Goal: Transaction & Acquisition: Purchase product/service

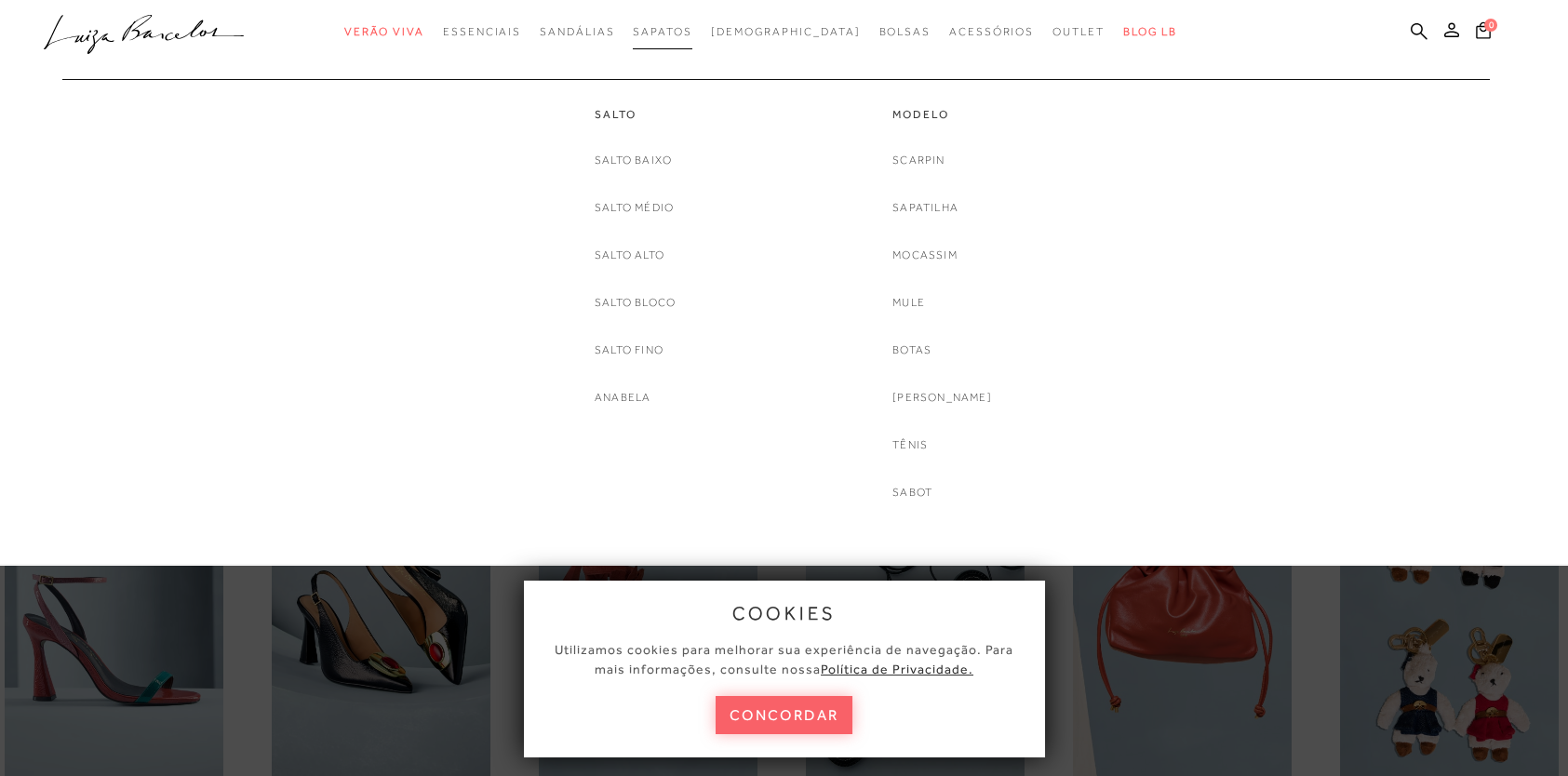
click at [692, 34] on span "Sapatos" at bounding box center [661, 32] width 58 height 13
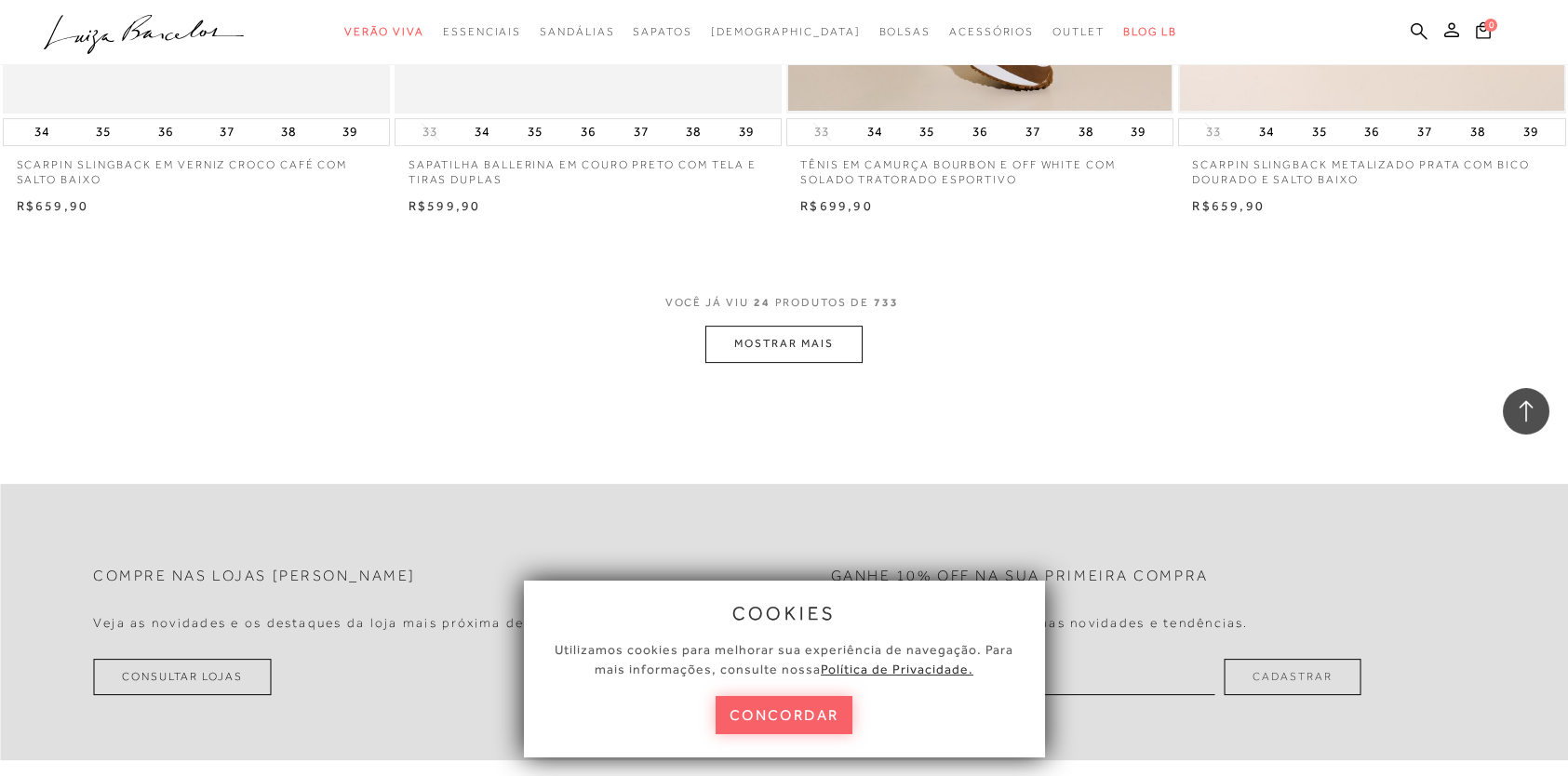
scroll to position [4108, 0]
click at [739, 315] on span "VOCÊ JÁ VIU 24 PRODUTOS DE 733" at bounding box center [784, 308] width 239 height 34
click at [744, 333] on button "MOSTRAR MAIS" at bounding box center [783, 344] width 156 height 36
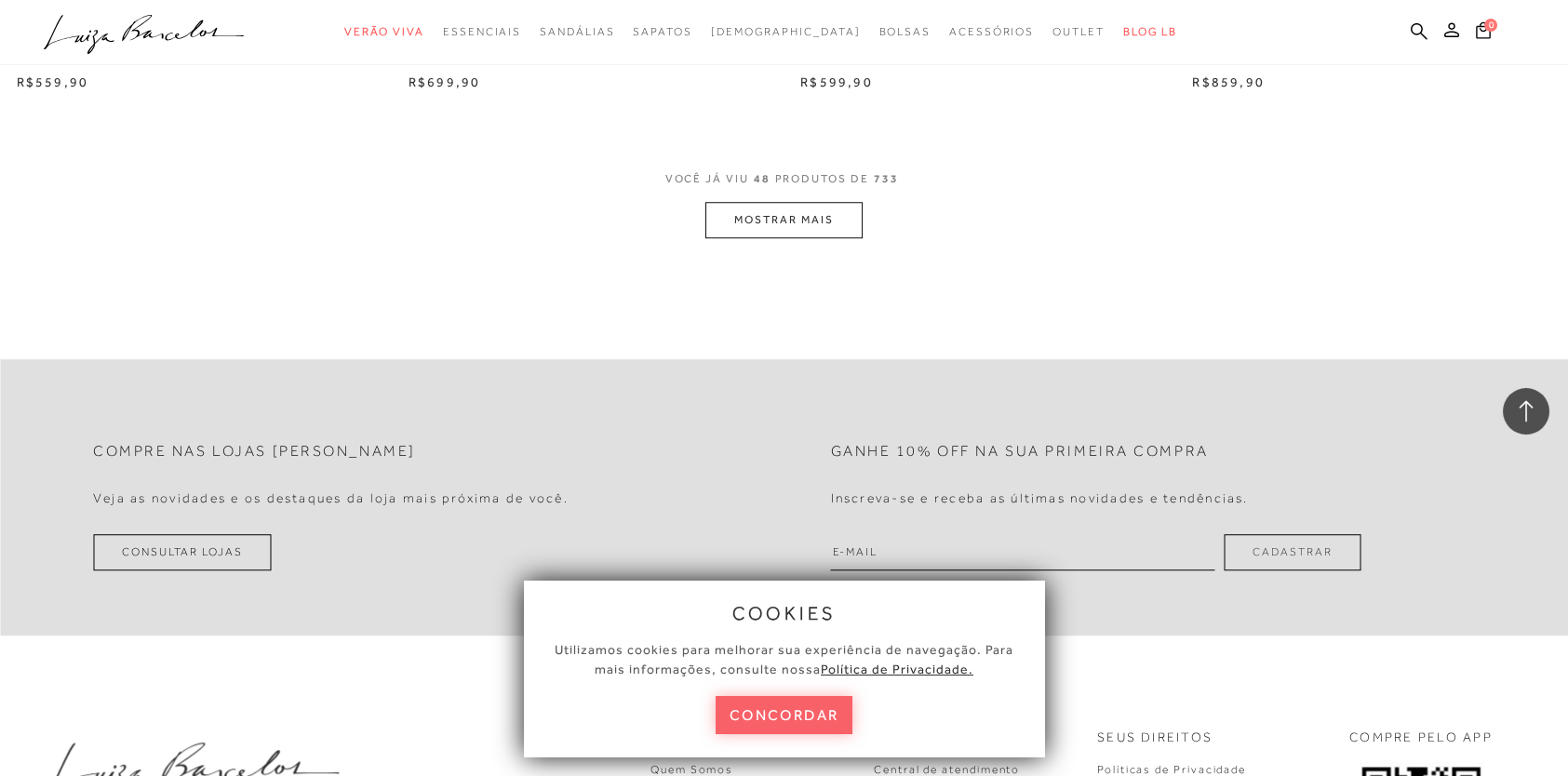
scroll to position [8475, 0]
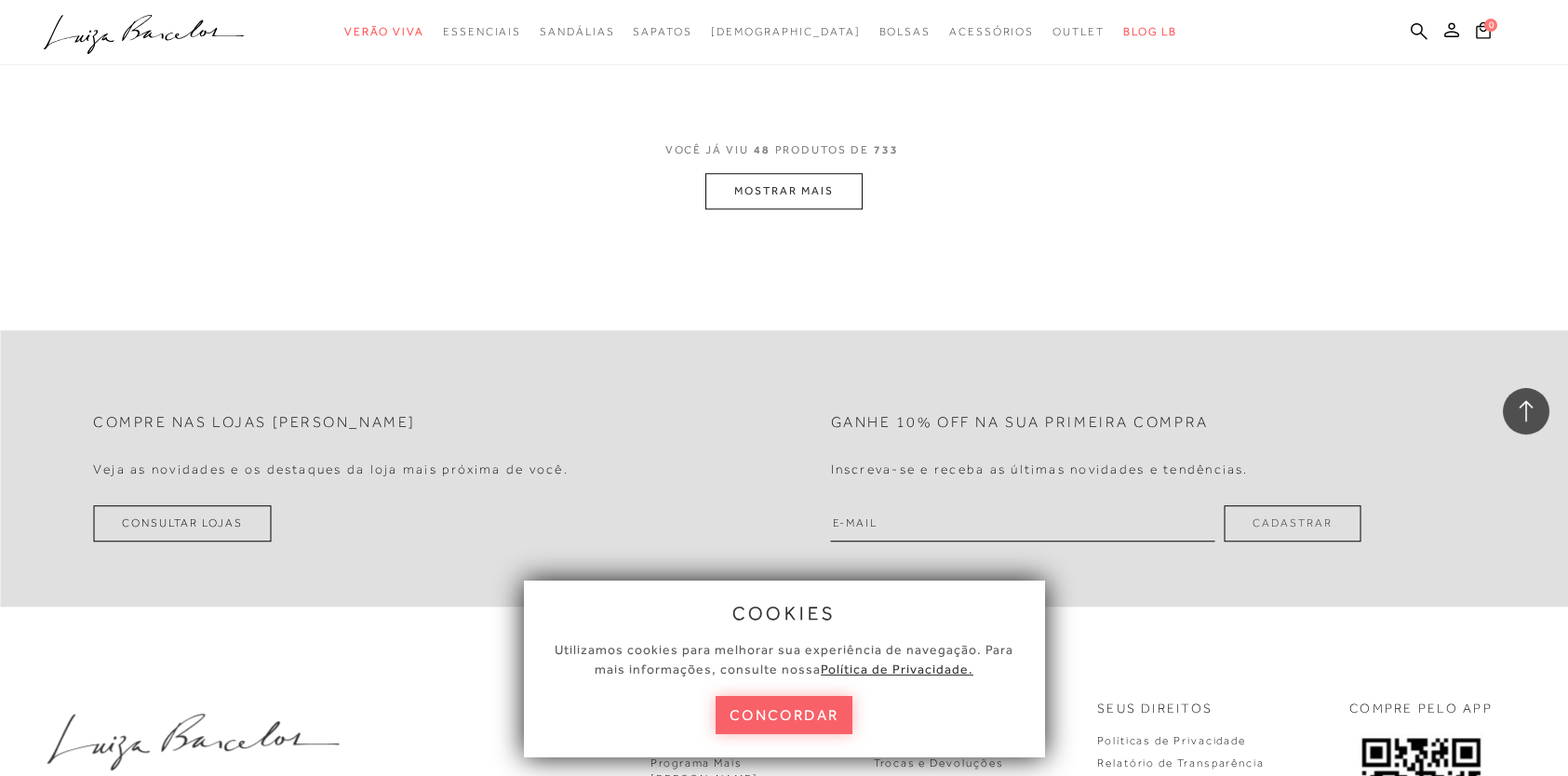
click at [795, 183] on button "MOSTRAR MAIS" at bounding box center [783, 192] width 156 height 36
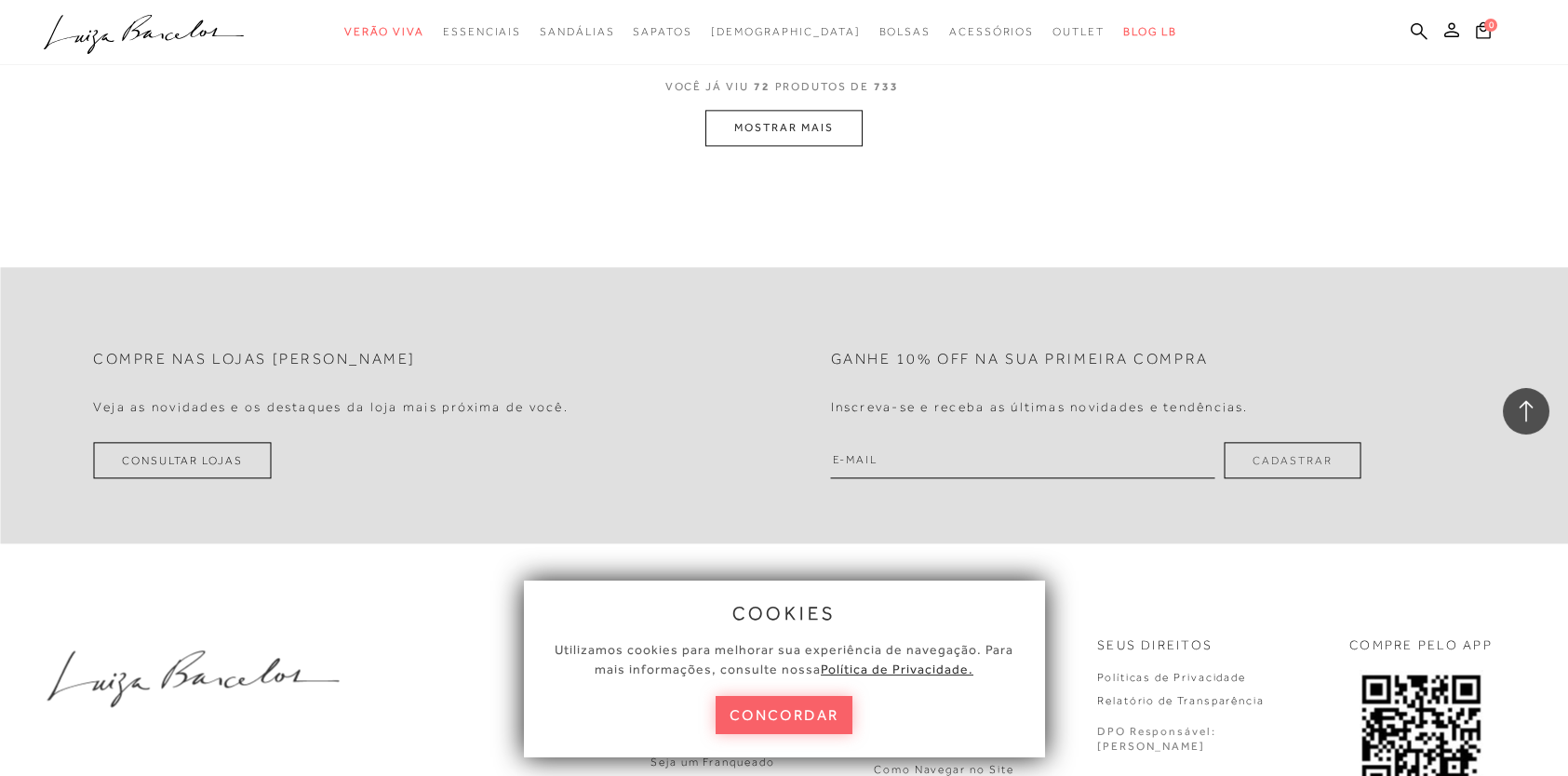
scroll to position [12733, 0]
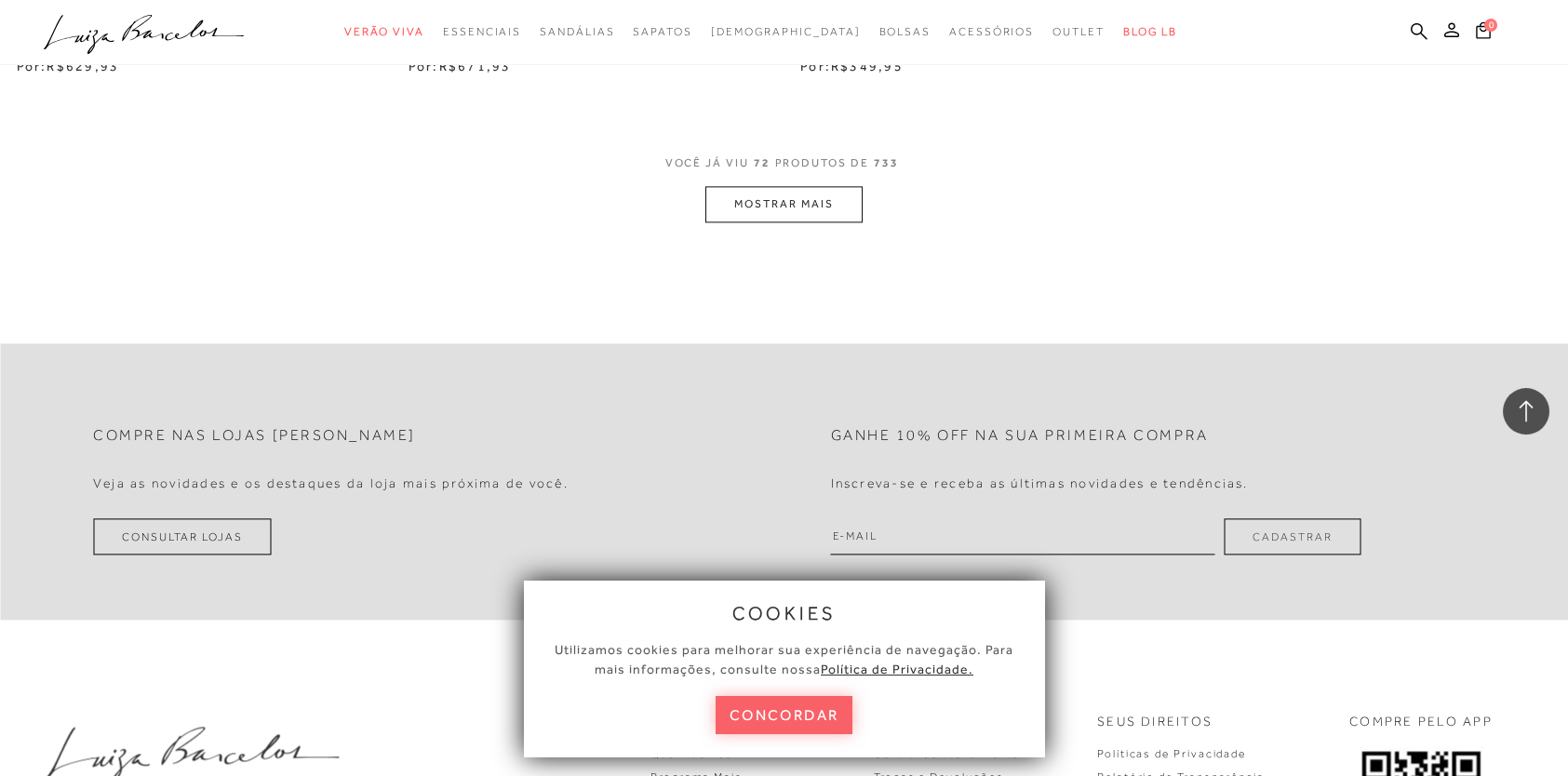
click at [779, 194] on button "MOSTRAR MAIS" at bounding box center [783, 204] width 156 height 36
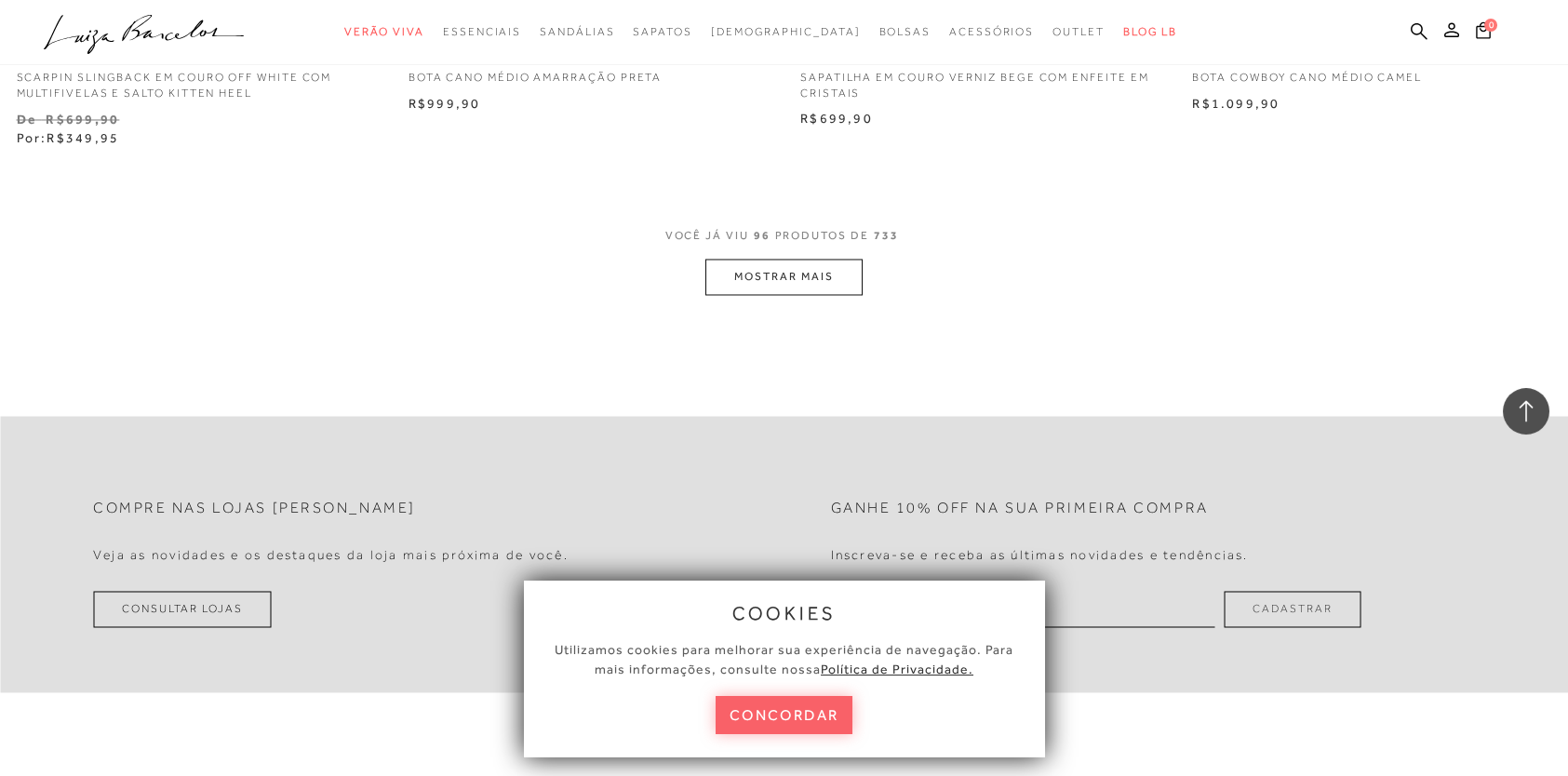
scroll to position [16792, 0]
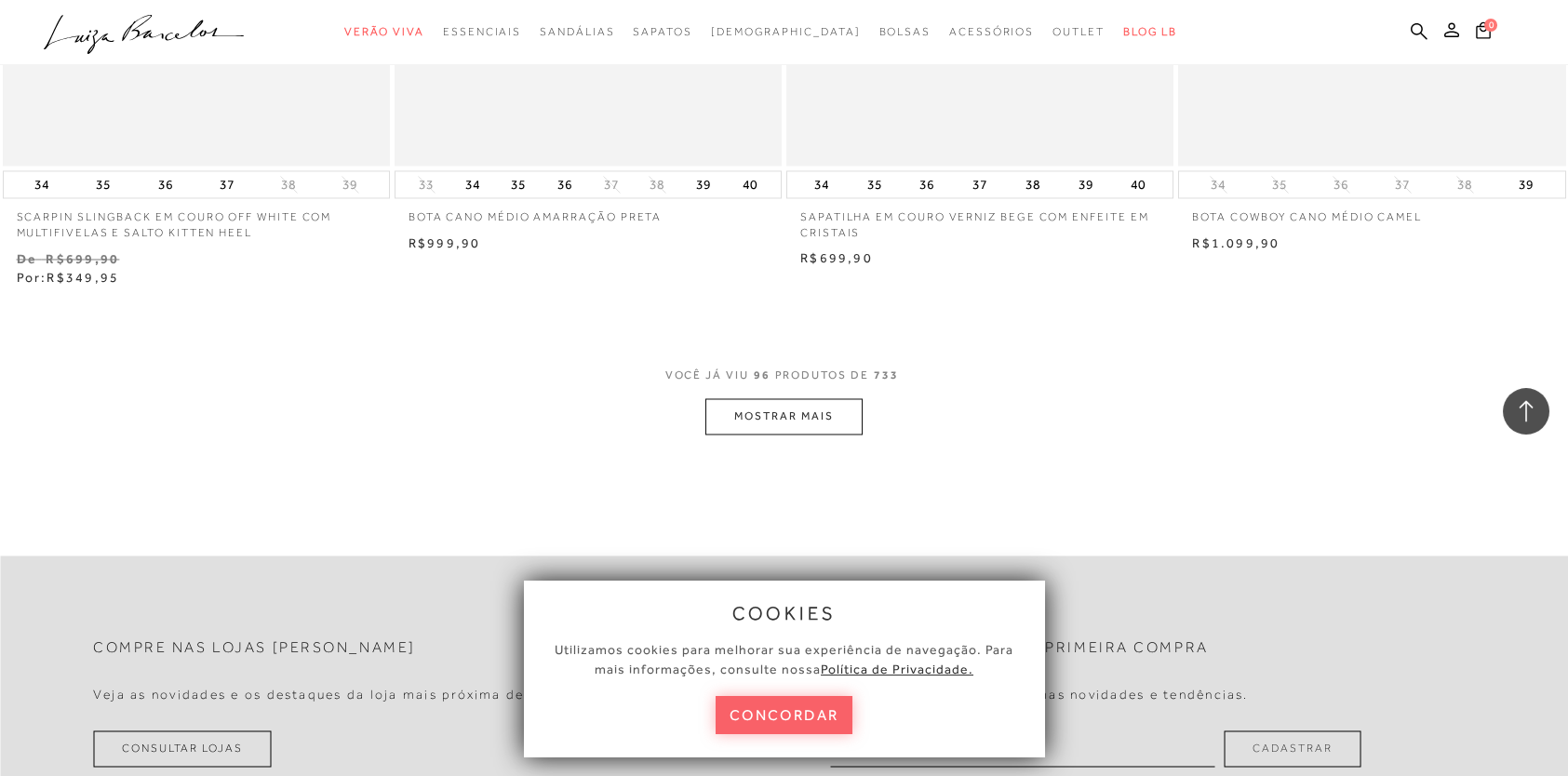
click at [765, 425] on button "MOSTRAR MAIS" at bounding box center [783, 417] width 156 height 36
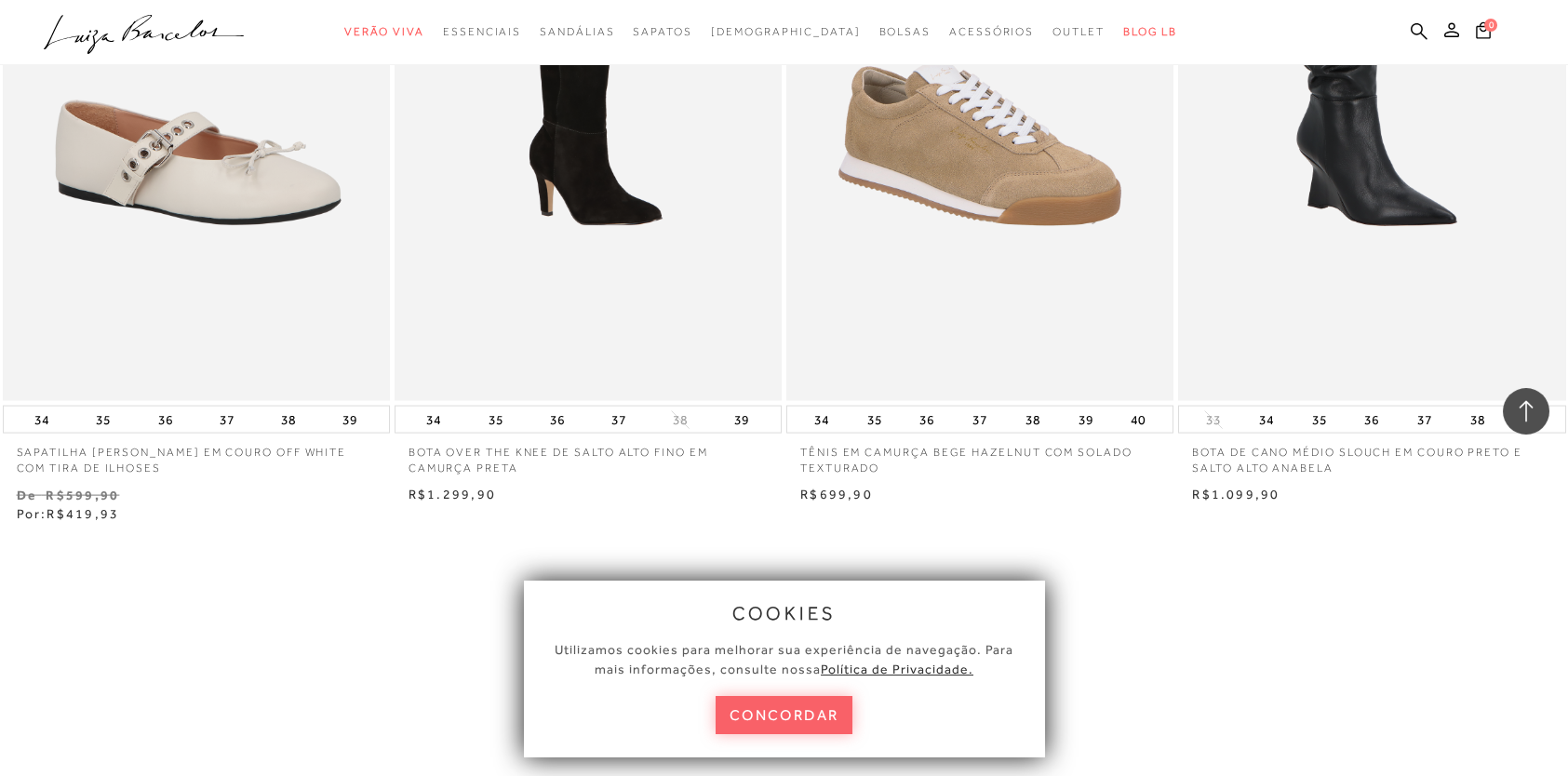
scroll to position [21139, 0]
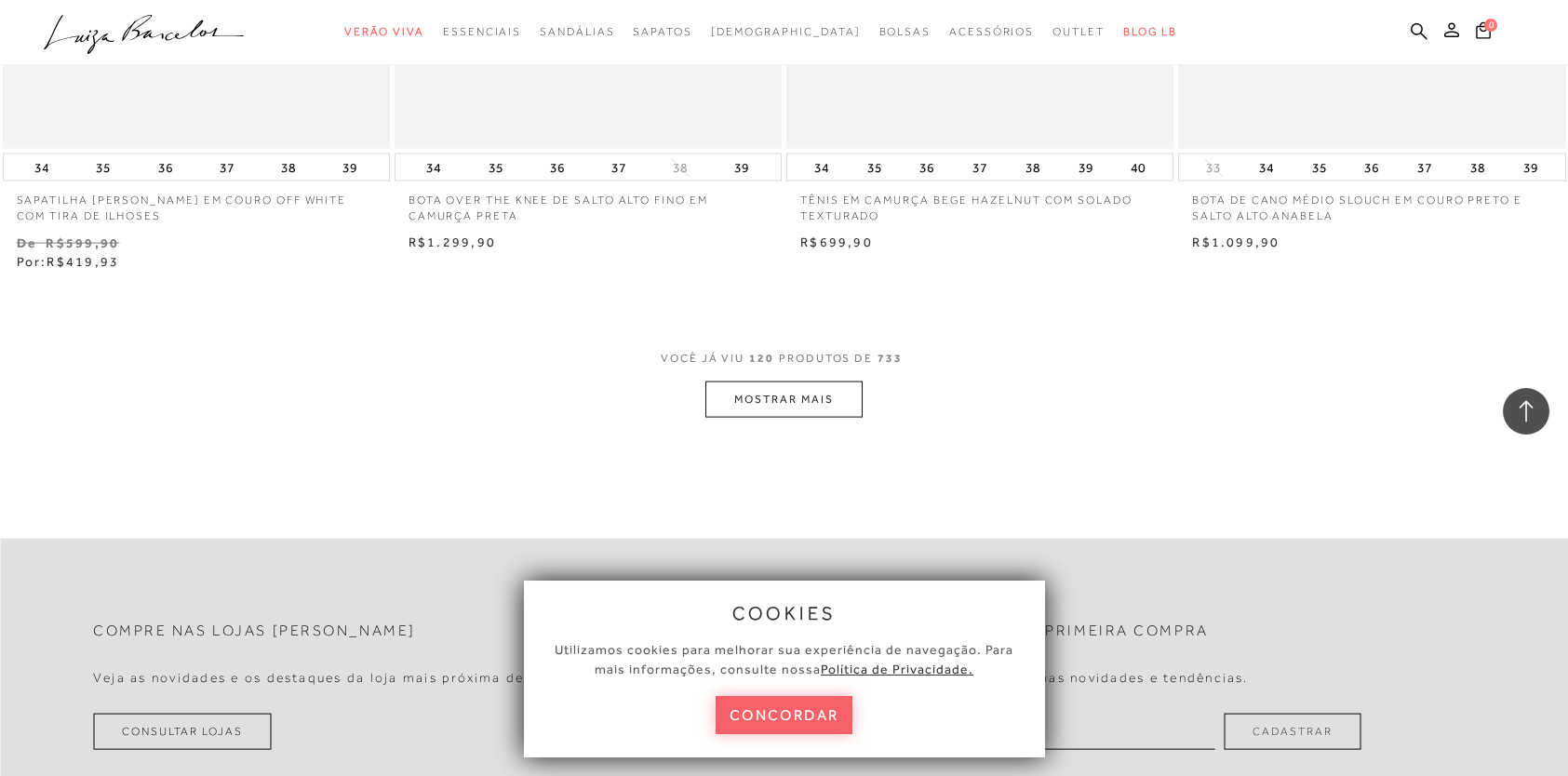
click at [837, 388] on button "MOSTRAR MAIS" at bounding box center [783, 399] width 156 height 36
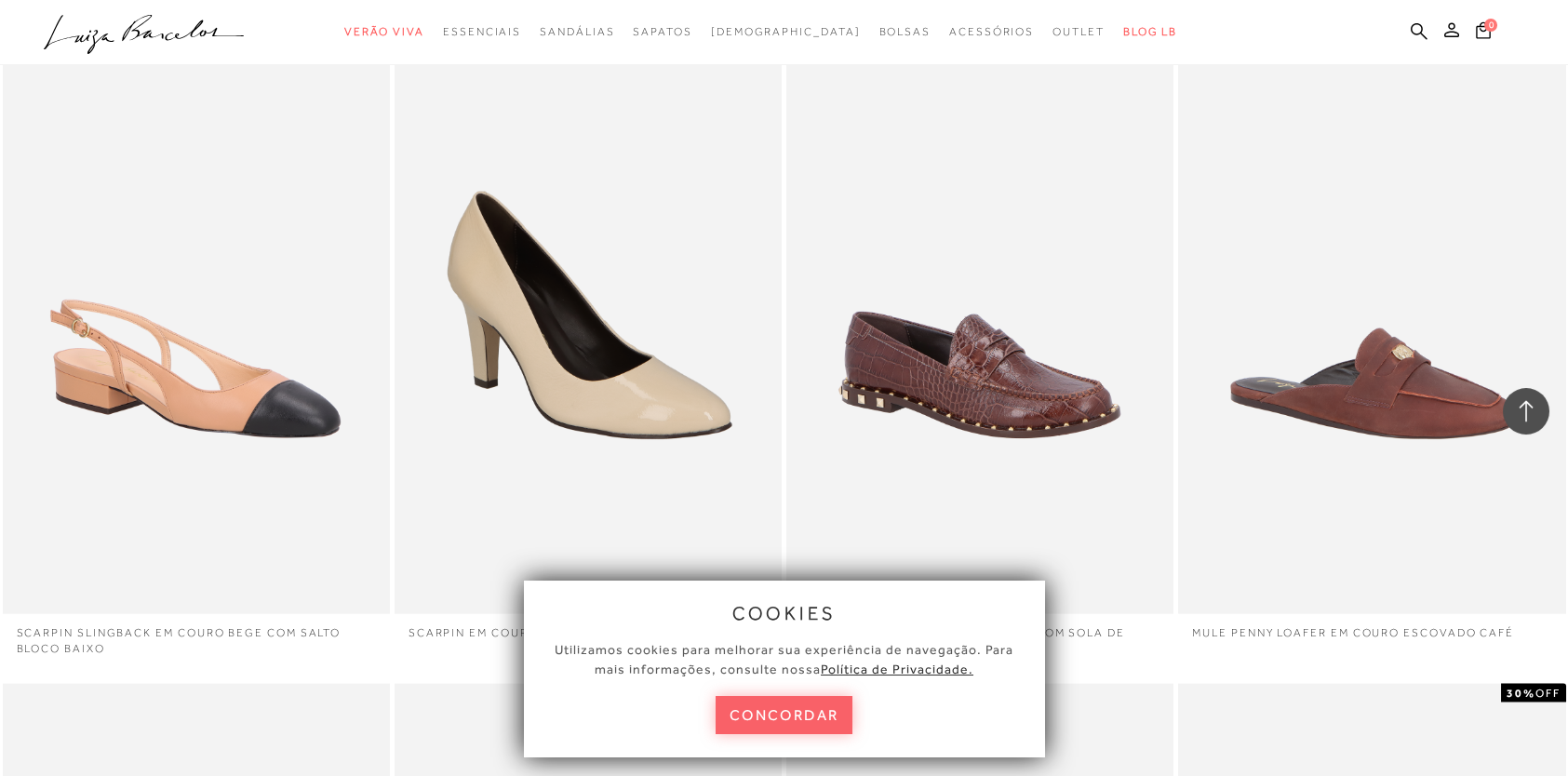
scroll to position [21131, 0]
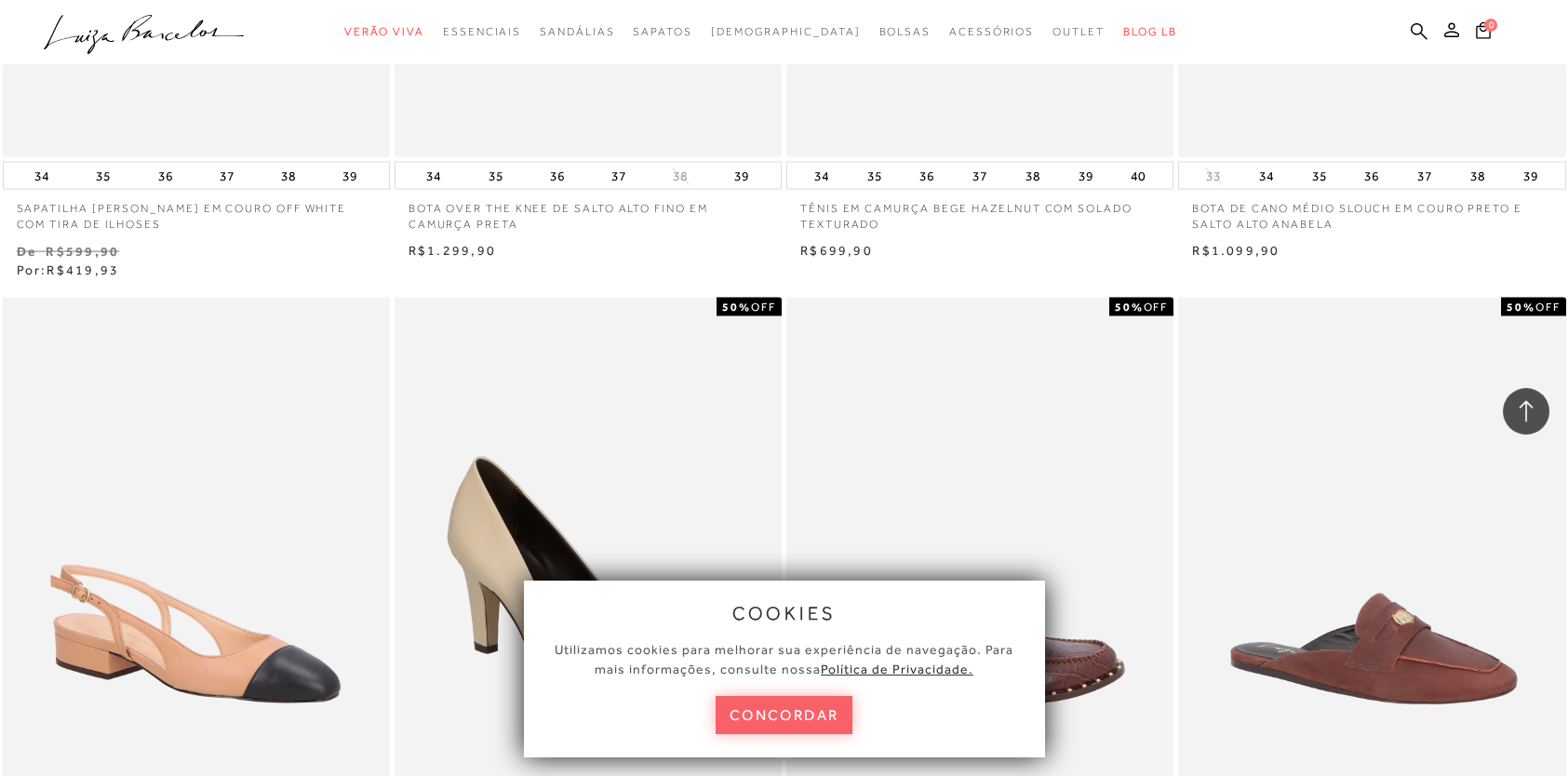
drag, startPoint x: 829, startPoint y: 709, endPoint x: 1064, endPoint y: 565, distance: 275.6
click at [829, 711] on button "concordar" at bounding box center [784, 716] width 138 height 38
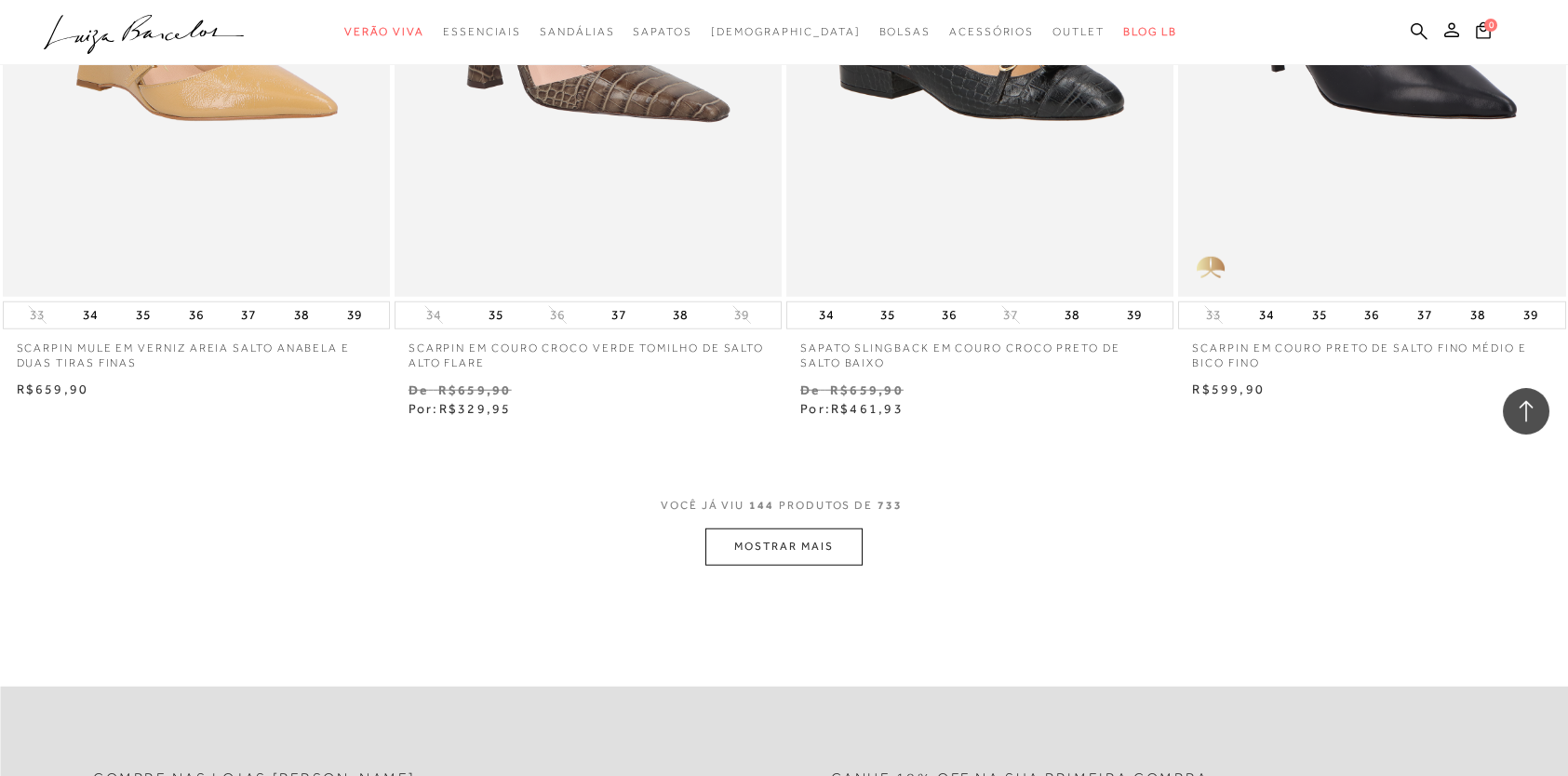
scroll to position [25390, 0]
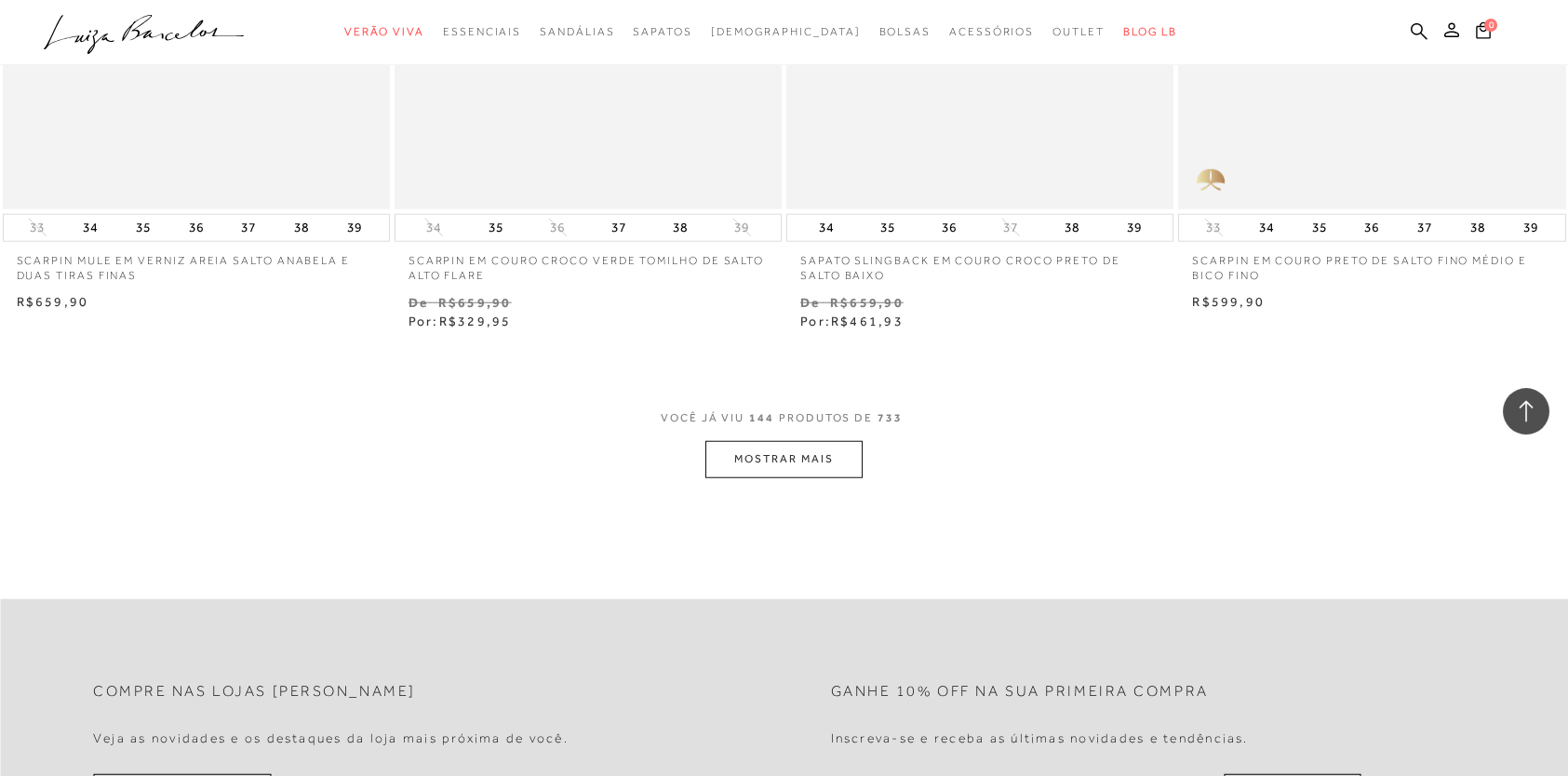
click at [829, 451] on button "MOSTRAR MAIS" at bounding box center [783, 459] width 156 height 36
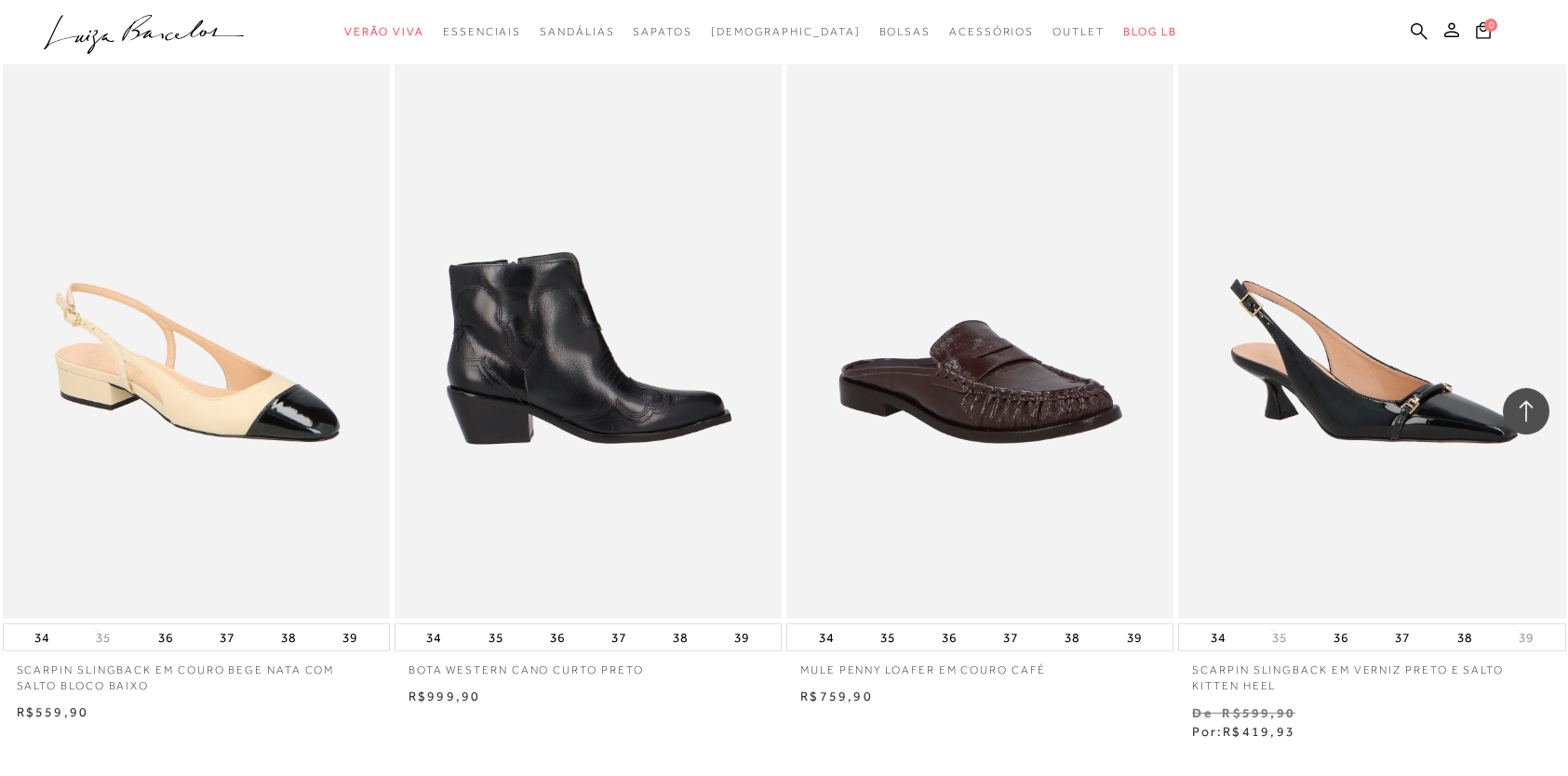
scroll to position [29438, 0]
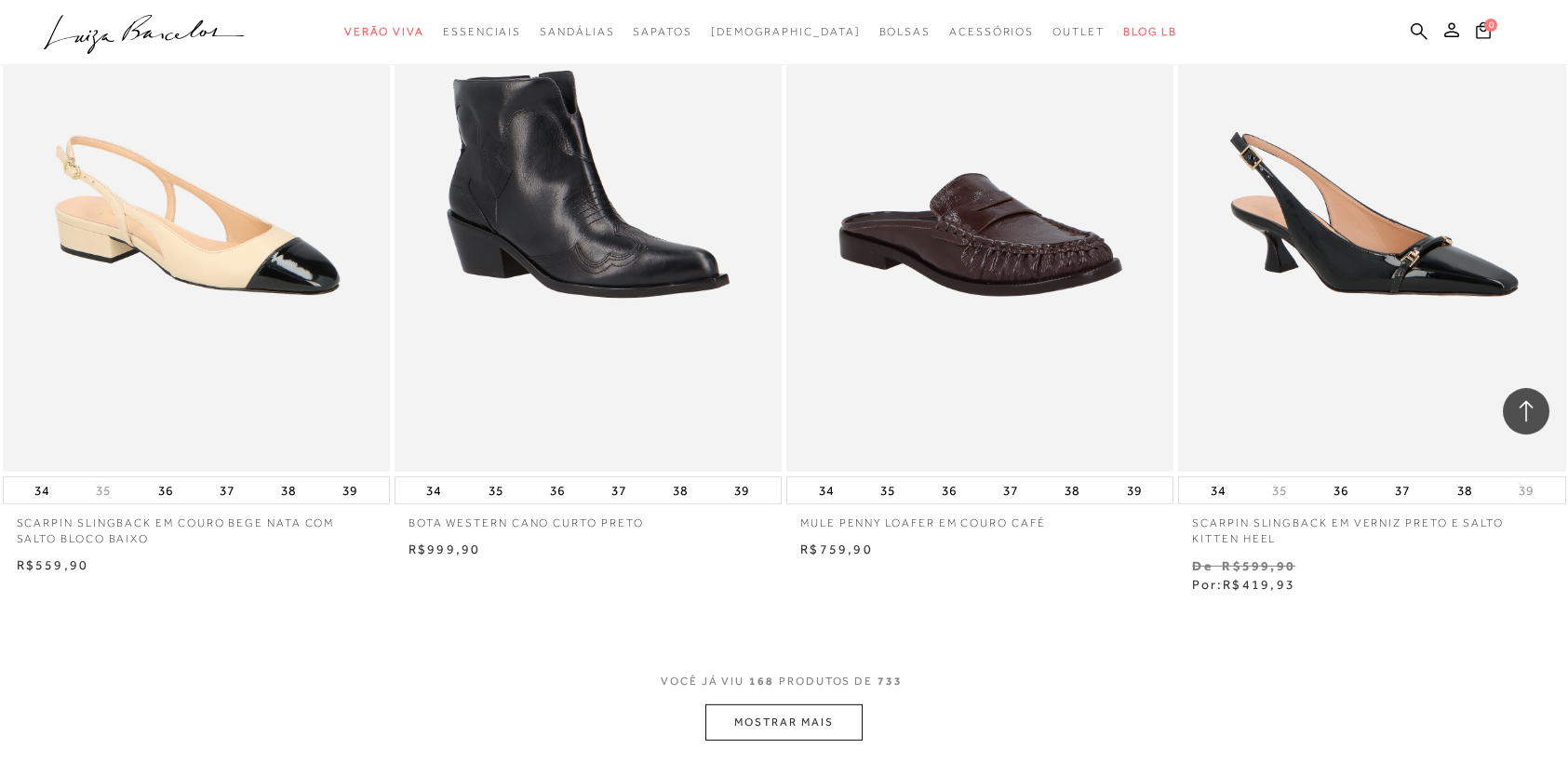
click at [808, 704] on button "MOSTRAR MAIS" at bounding box center [783, 722] width 156 height 36
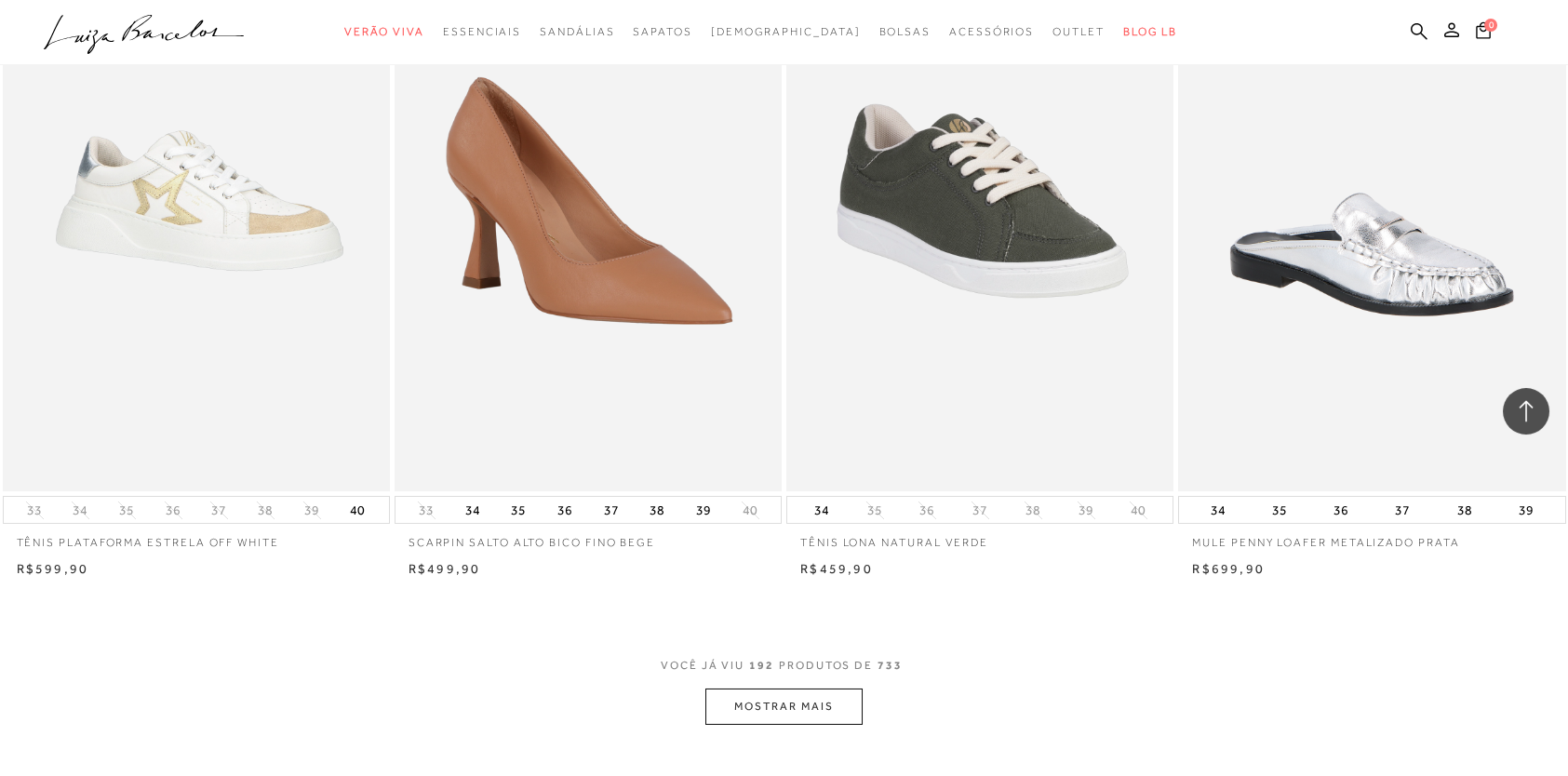
scroll to position [33807, 0]
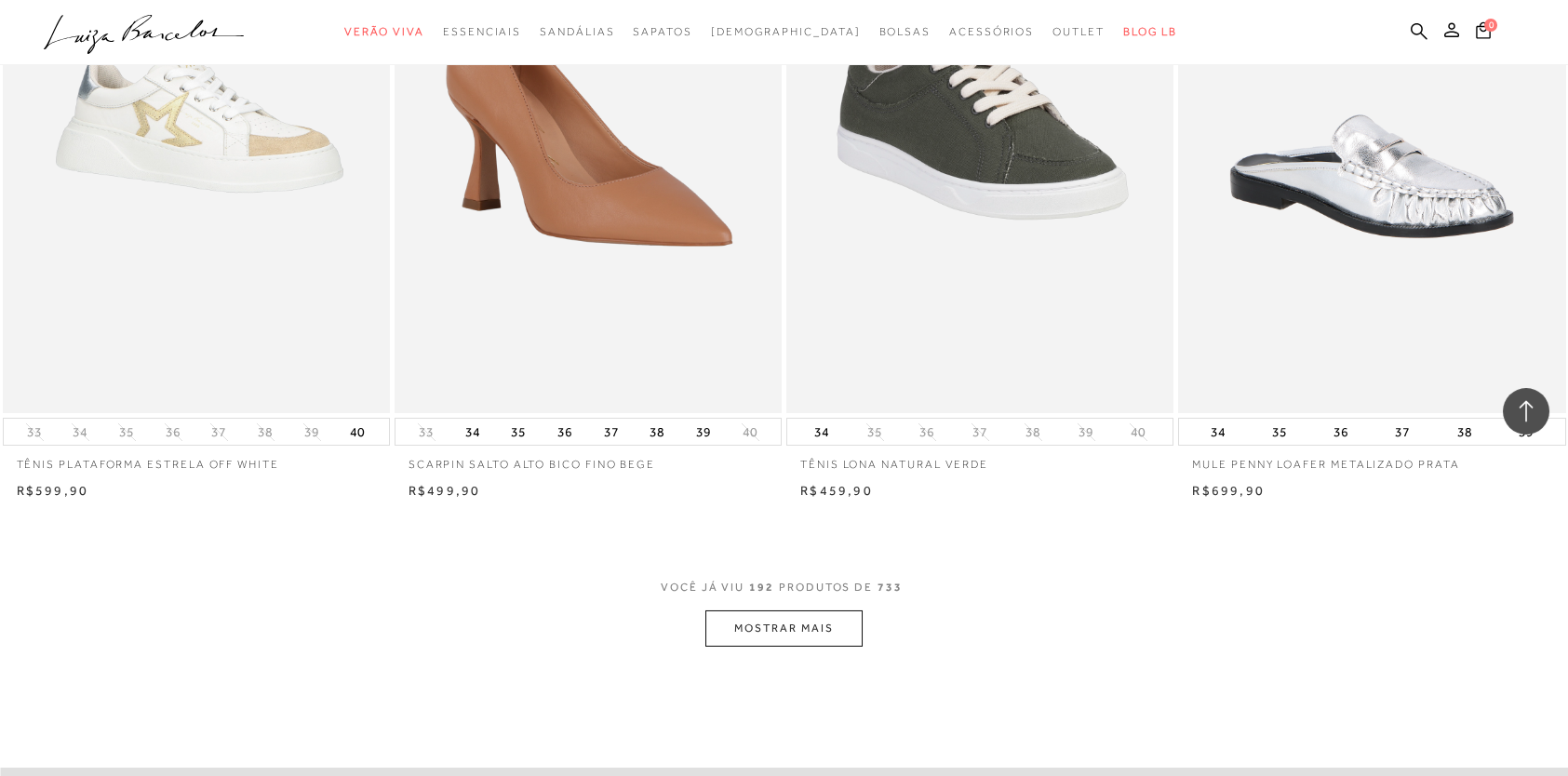
click at [731, 610] on button "MOSTRAR MAIS" at bounding box center [783, 628] width 156 height 36
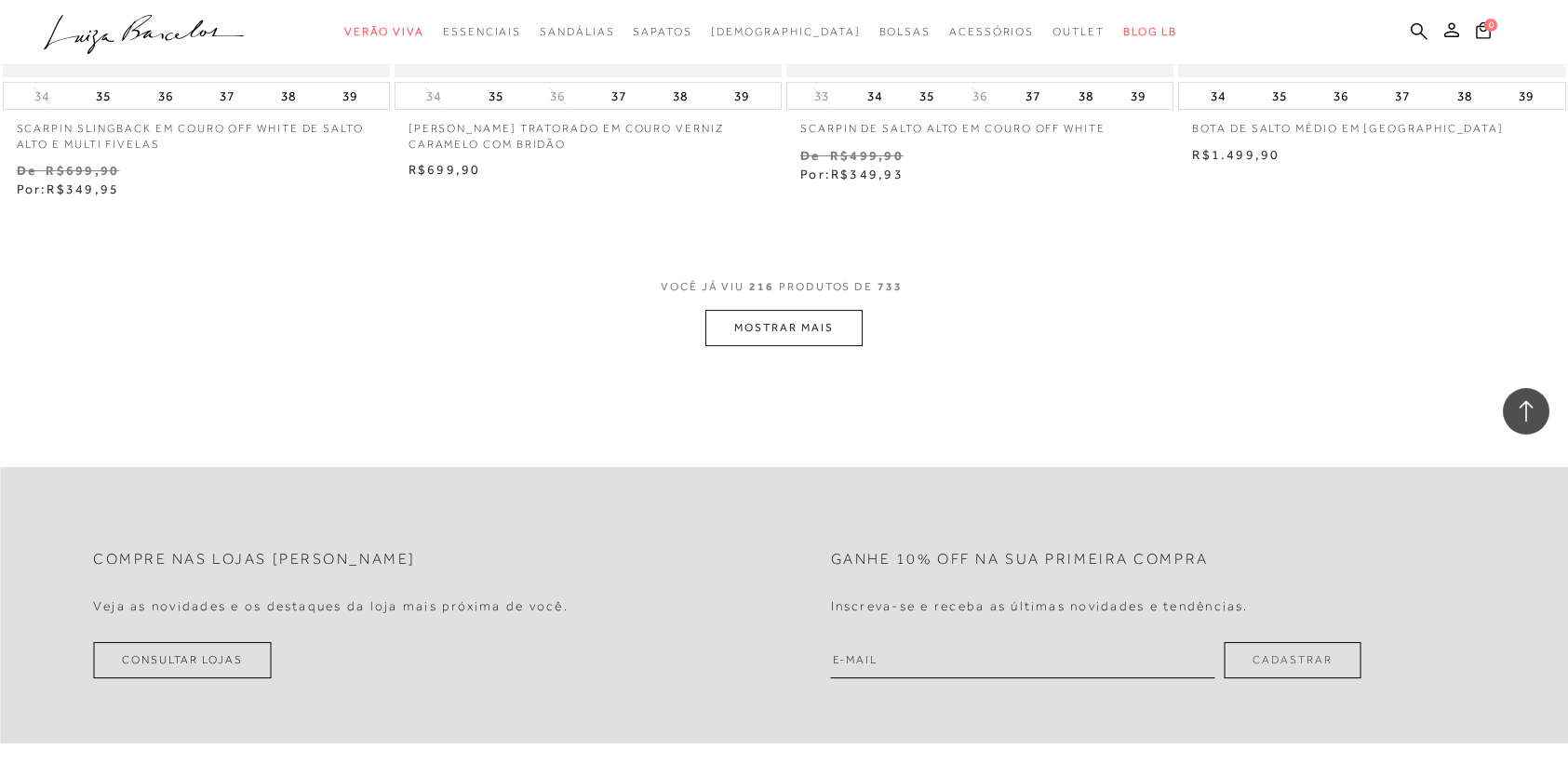
scroll to position [38431, 0]
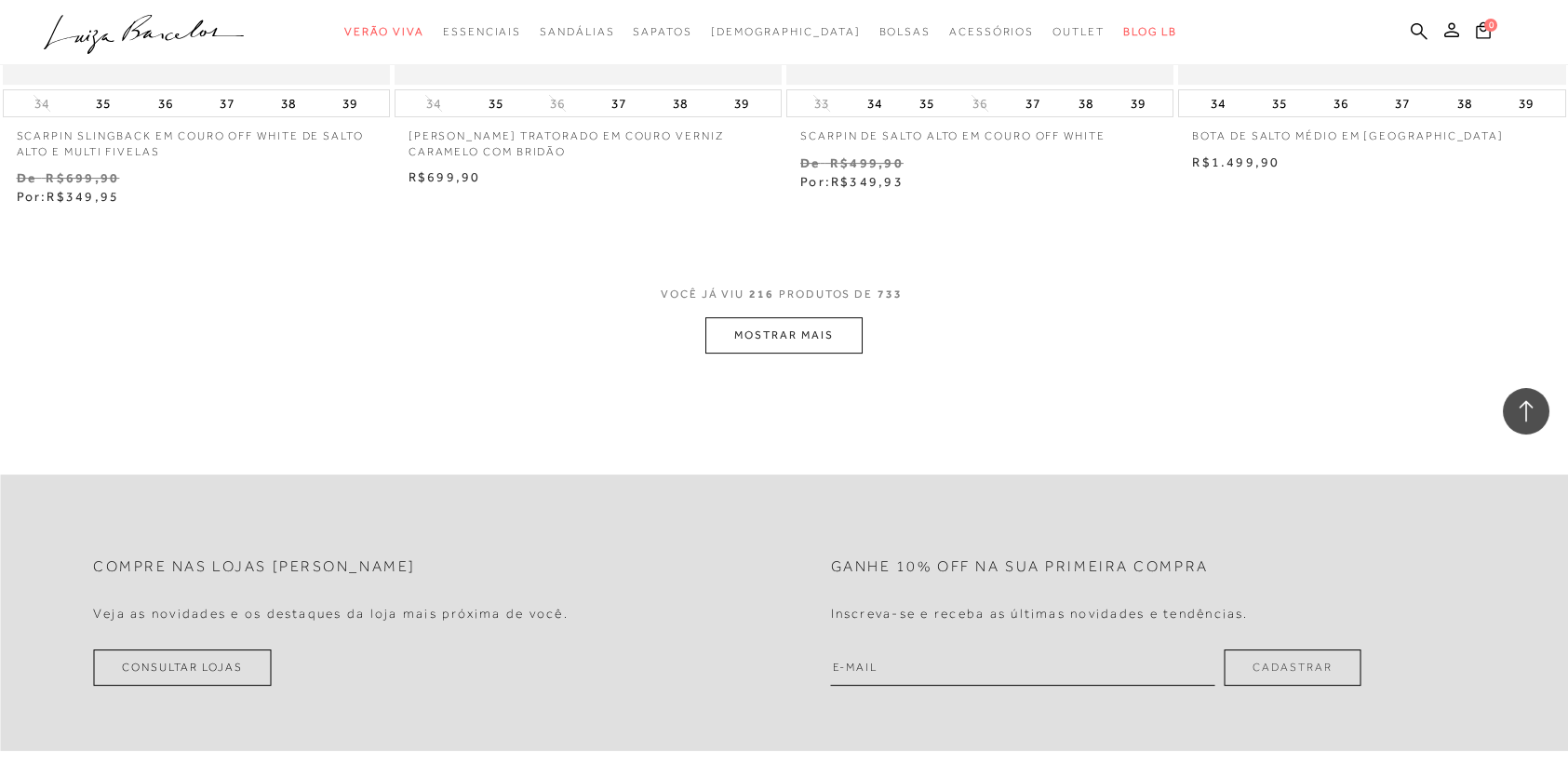
click at [765, 317] on button "MOSTRAR MAIS" at bounding box center [783, 335] width 156 height 36
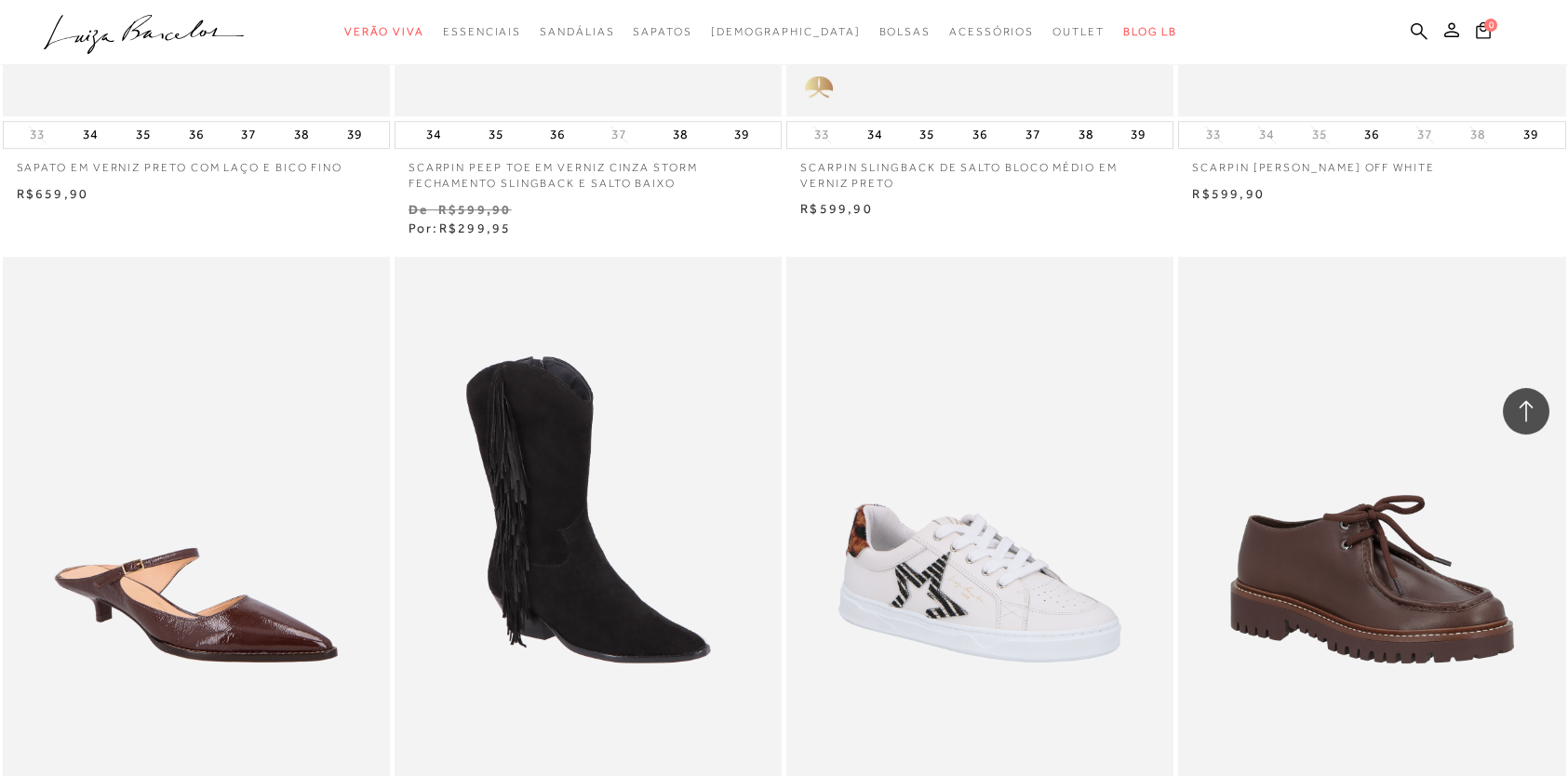
scroll to position [42804, 0]
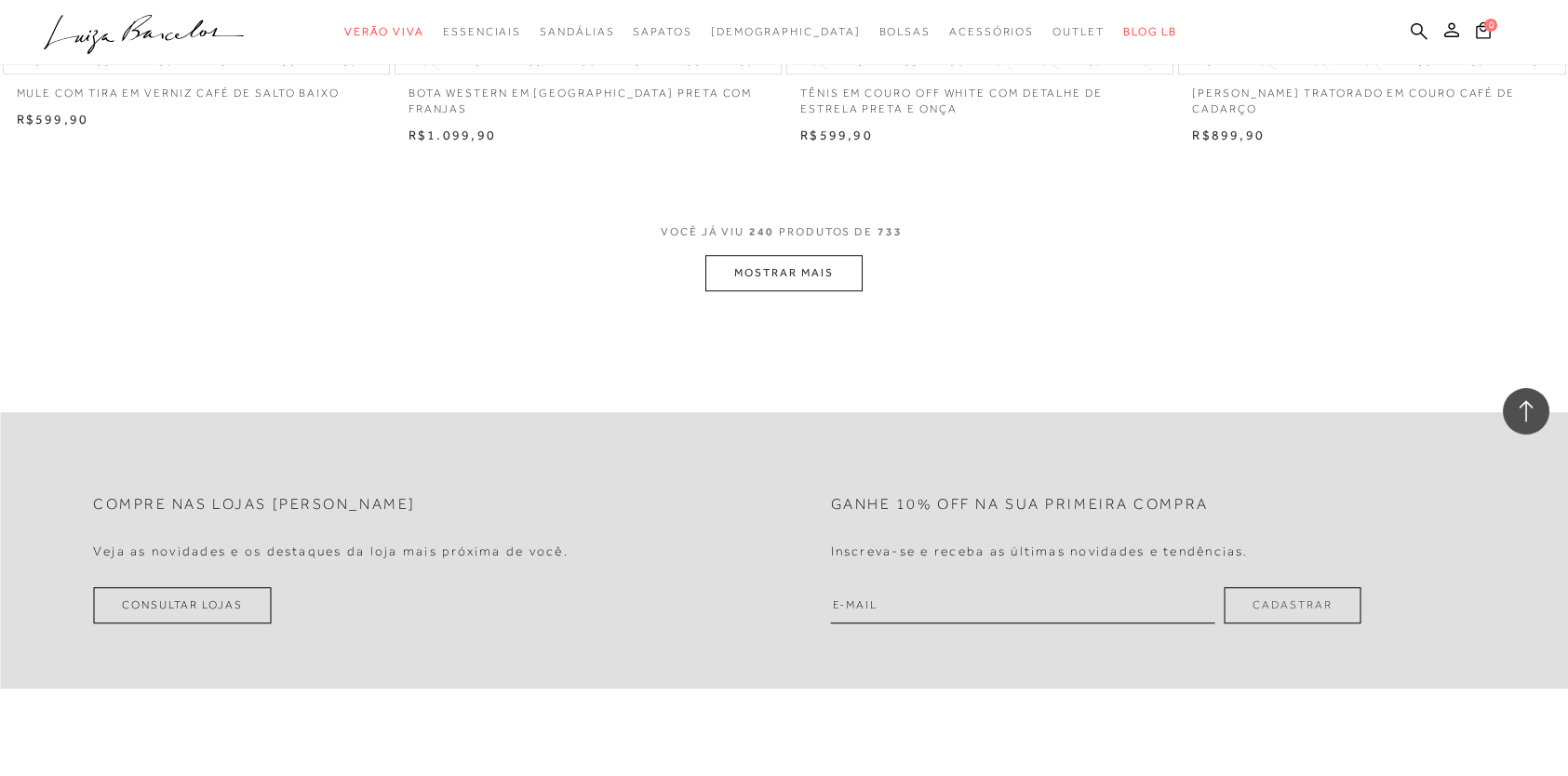
click at [756, 255] on button "MOSTRAR MAIS" at bounding box center [783, 273] width 156 height 36
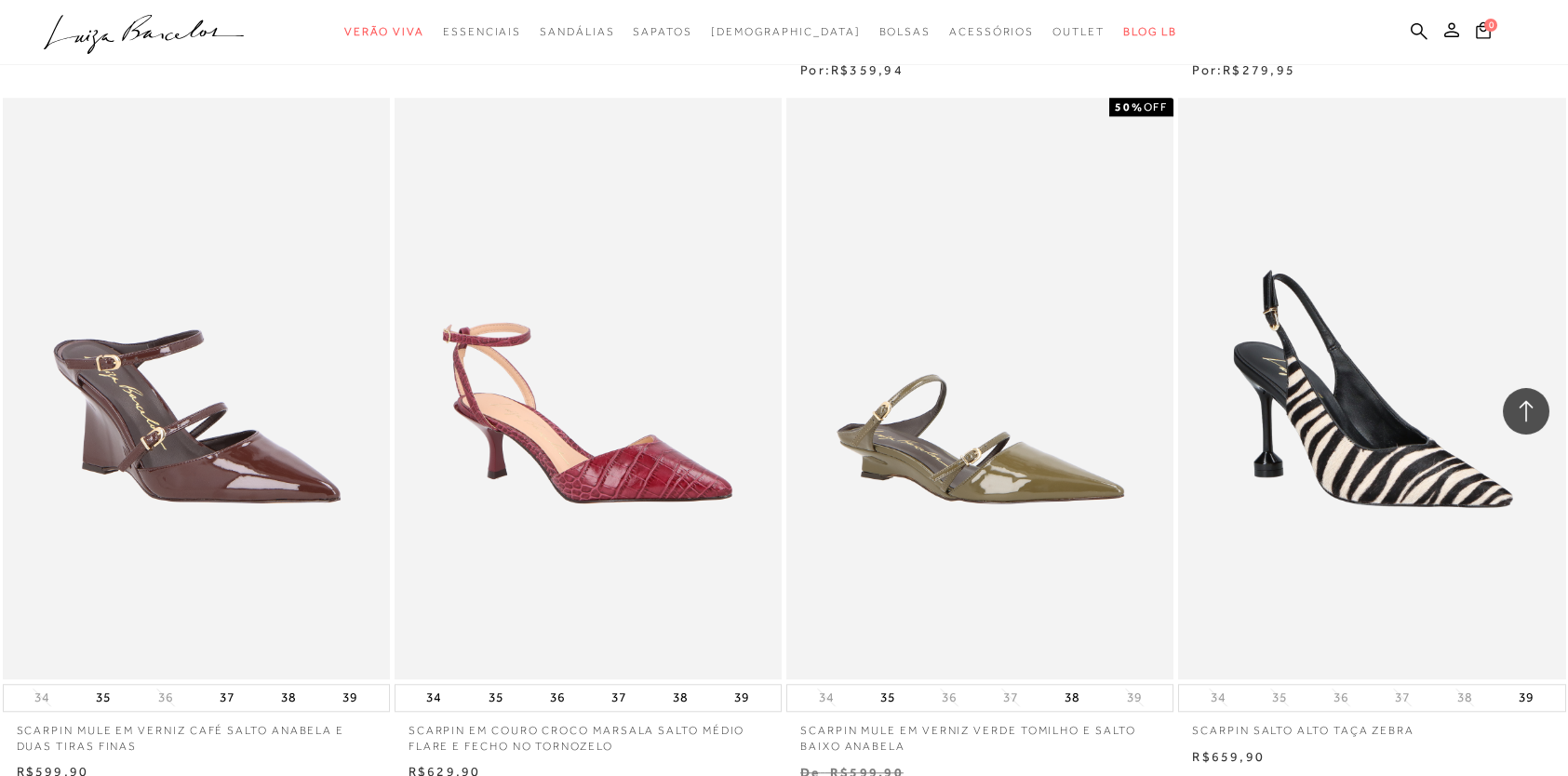
scroll to position [45554, 0]
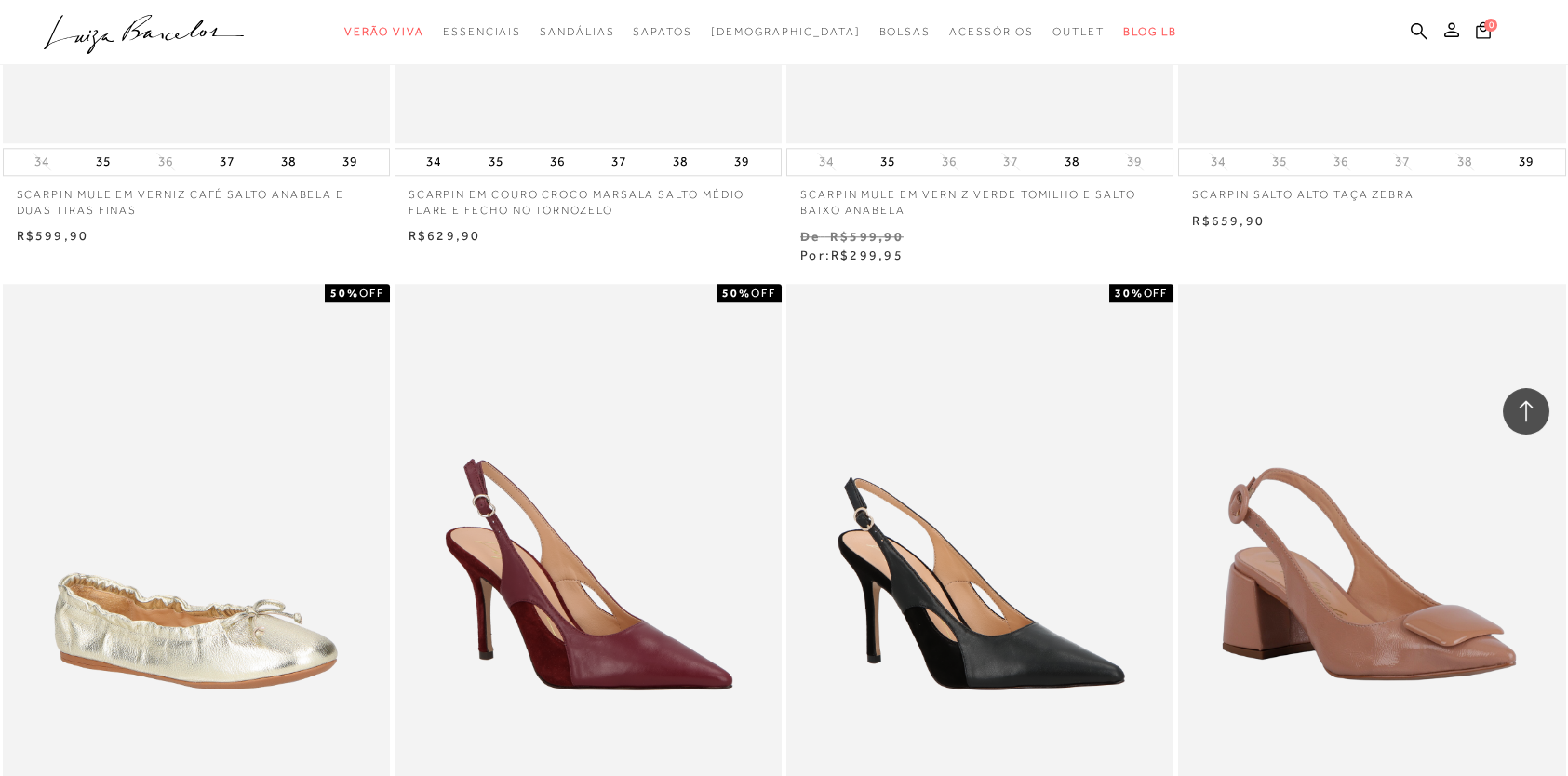
scroll to position [45554, 0]
